Goal: Entertainment & Leisure: Consume media (video, audio)

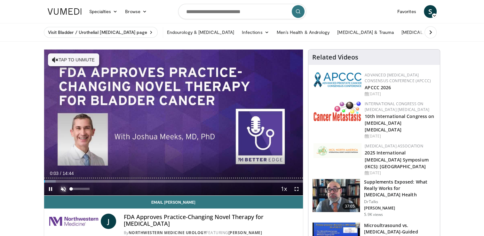
click at [60, 189] on span "Video Player" at bounding box center [63, 189] width 13 height 13
drag, startPoint x: 91, startPoint y: 188, endPoint x: 74, endPoint y: 189, distance: 16.3
click at [74, 189] on div "Volume Level" at bounding box center [72, 189] width 3 height 2
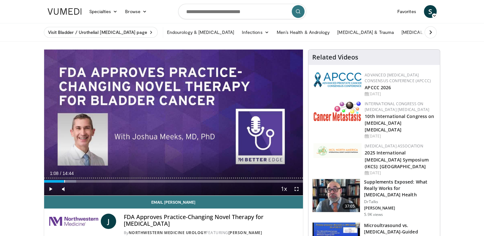
click at [64, 179] on div "Loaded : 12.41% 01:07 01:08" at bounding box center [173, 180] width 259 height 6
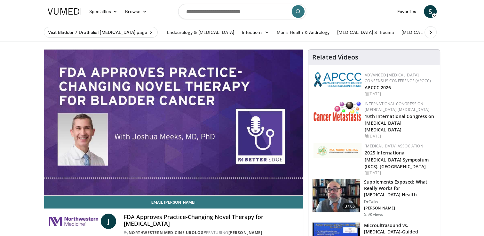
click at [73, 180] on div "10 seconds Tap to unmute" at bounding box center [173, 123] width 259 height 146
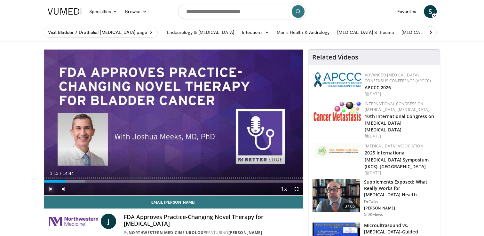
click at [50, 187] on span "Video Player" at bounding box center [50, 189] width 13 height 13
click at [82, 181] on div "Progress Bar" at bounding box center [70, 181] width 28 height 3
click at [113, 181] on div "Loaded : 22.57% 02:13 03:53" at bounding box center [173, 181] width 259 height 3
click at [156, 182] on div "Loaded : 33.87% 03:55 06:23" at bounding box center [173, 181] width 259 height 3
click at [202, 180] on div "Loaded : 50.80% 06:24 08:58" at bounding box center [173, 181] width 259 height 3
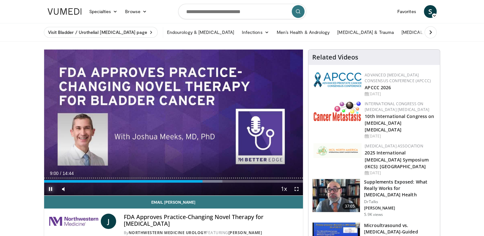
click at [246, 181] on div "Loaded : 68.87% 09:00 11:29" at bounding box center [173, 181] width 259 height 3
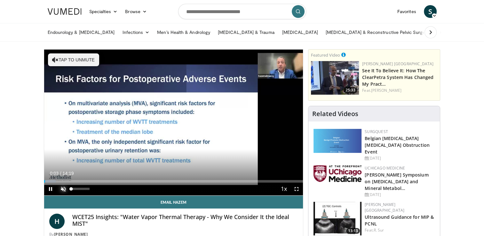
click at [61, 187] on span "Video Player" at bounding box center [63, 189] width 13 height 13
drag, startPoint x: 75, startPoint y: 189, endPoint x: 79, endPoint y: 190, distance: 4.3
click at [79, 190] on div "Volume Level" at bounding box center [75, 189] width 8 height 2
click at [58, 181] on div "Loaded : 5.76% 00:09 00:44" at bounding box center [173, 181] width 259 height 3
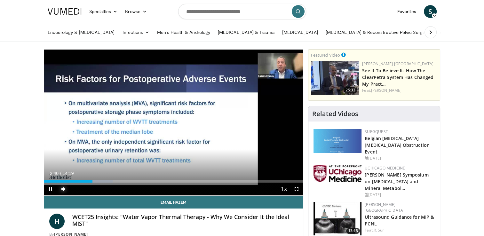
click at [100, 180] on div "Loaded : 26.54% 02:40 03:06" at bounding box center [173, 181] width 259 height 3
click at [172, 125] on icon "Video Player" at bounding box center [173, 123] width 18 height 18
click at [175, 125] on icon "Video Player" at bounding box center [173, 123] width 18 height 18
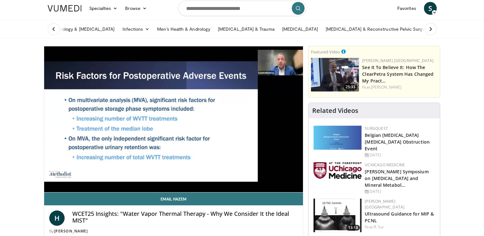
scroll to position [4, 0]
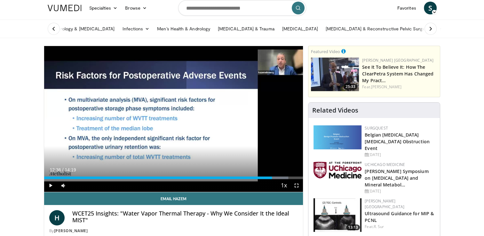
click at [272, 177] on div "Loaded : 94.27% 12:36 12:36" at bounding box center [173, 178] width 259 height 3
click at [275, 177] on div "Progress Bar" at bounding box center [277, 178] width 28 height 3
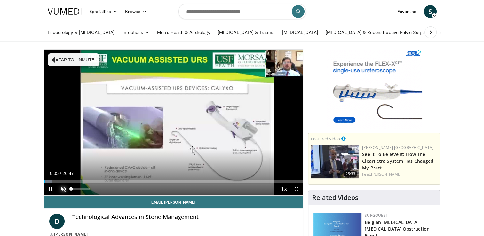
click at [64, 189] on span "Video Player" at bounding box center [63, 189] width 13 height 13
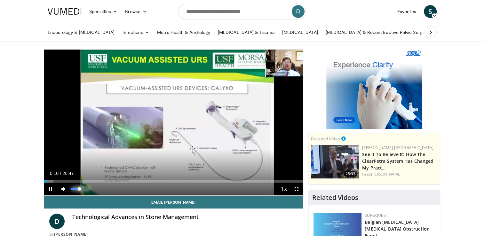
drag, startPoint x: 79, startPoint y: 190, endPoint x: 75, endPoint y: 189, distance: 4.7
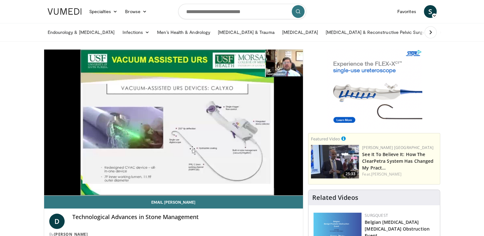
drag, startPoint x: 75, startPoint y: 189, endPoint x: 3, endPoint y: 159, distance: 77.9
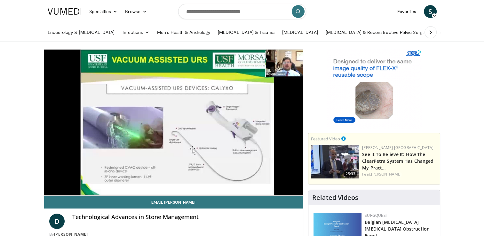
click at [80, 201] on div "Volume Level" at bounding box center [75, 202] width 9 height 2
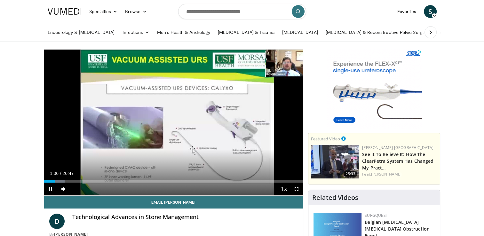
click at [59, 180] on div "10 seconds Tap to unmute" at bounding box center [173, 123] width 259 height 146
click at [50, 189] on span "Video Player" at bounding box center [50, 189] width 13 height 13
click at [62, 180] on div "Progress Bar" at bounding box center [59, 181] width 16 height 3
click at [68, 180] on div "Progress Bar" at bounding box center [67, 181] width 16 height 3
click at [74, 181] on div "Loaded : 13.57% 02:33 03:06" at bounding box center [173, 181] width 259 height 3
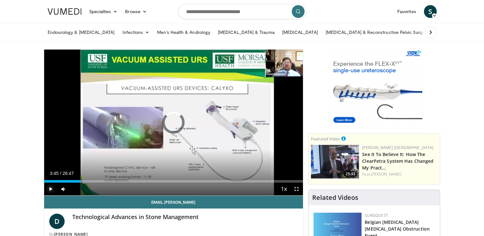
click at [86, 182] on div "Loaded : 17.89% 03:46 04:23" at bounding box center [173, 181] width 259 height 3
click at [49, 187] on span "Video Player" at bounding box center [50, 189] width 13 height 13
